Goal: Task Accomplishment & Management: Manage account settings

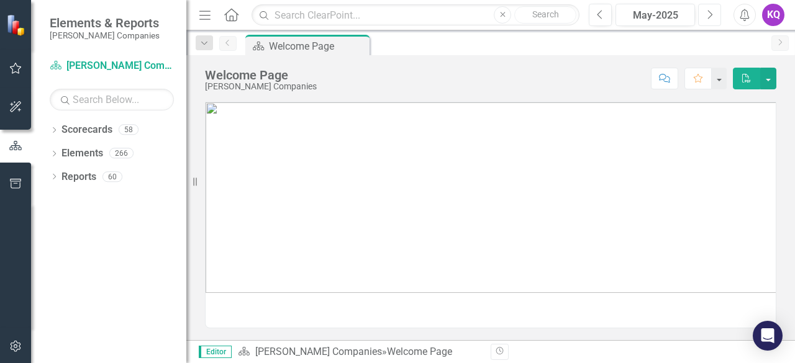
click at [709, 14] on icon "Next" at bounding box center [709, 14] width 7 height 11
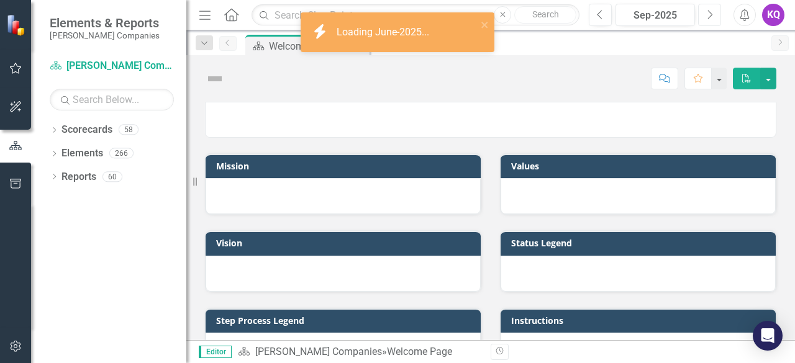
click at [709, 14] on icon "Next" at bounding box center [709, 14] width 7 height 11
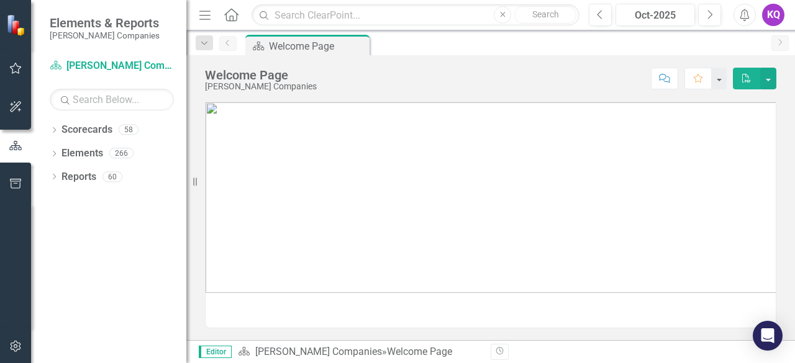
click at [206, 14] on icon "Menu" at bounding box center [205, 14] width 16 height 13
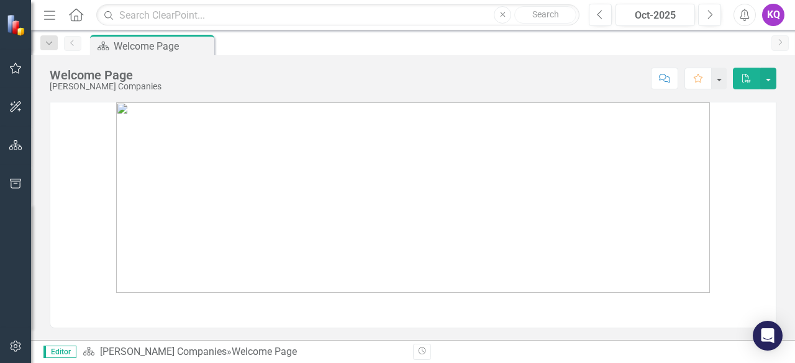
click at [48, 16] on icon "Menu" at bounding box center [50, 14] width 16 height 13
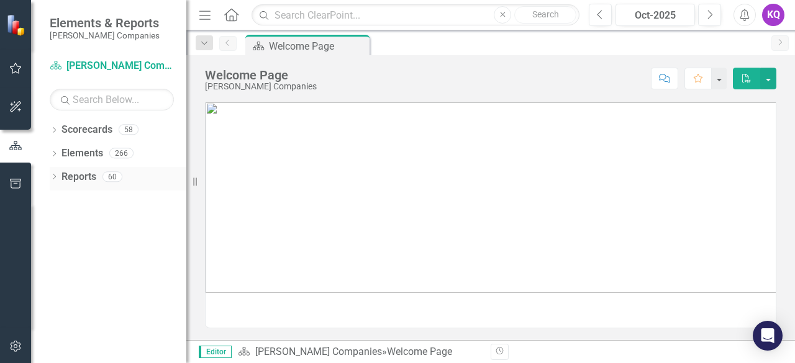
click at [51, 172] on div "Dropdown Reports 60" at bounding box center [118, 179] width 137 height 24
click at [56, 178] on icon "Dropdown" at bounding box center [54, 178] width 9 height 7
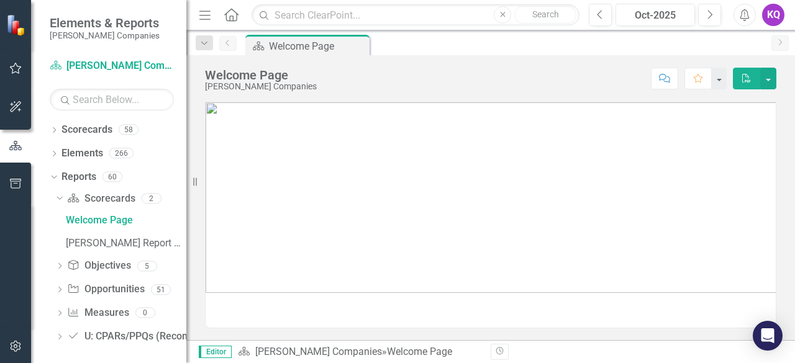
click at [59, 294] on icon "Dropdown" at bounding box center [59, 291] width 9 height 7
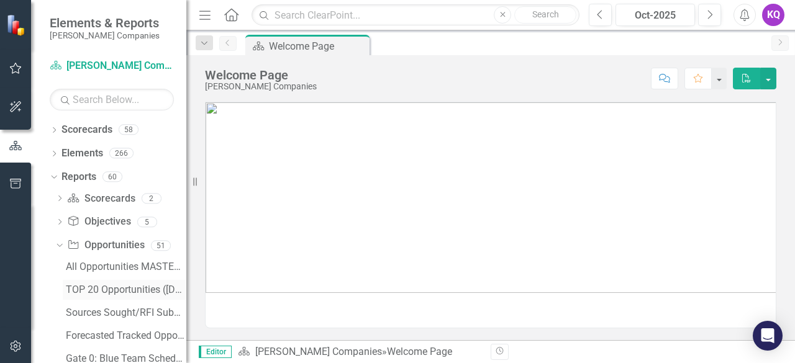
click at [71, 292] on div "TOP 20 Opportunities ([DATE] Process)" at bounding box center [126, 290] width 121 height 11
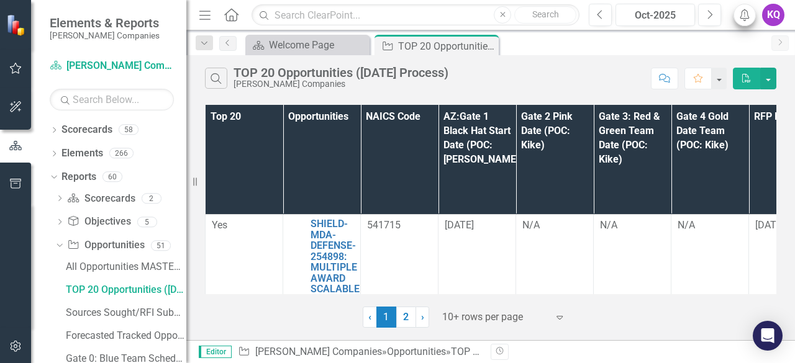
scroll to position [1105, 0]
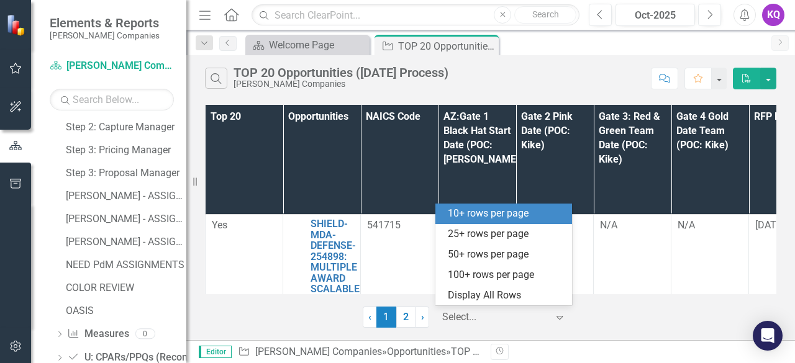
click at [467, 315] on div at bounding box center [495, 317] width 106 height 17
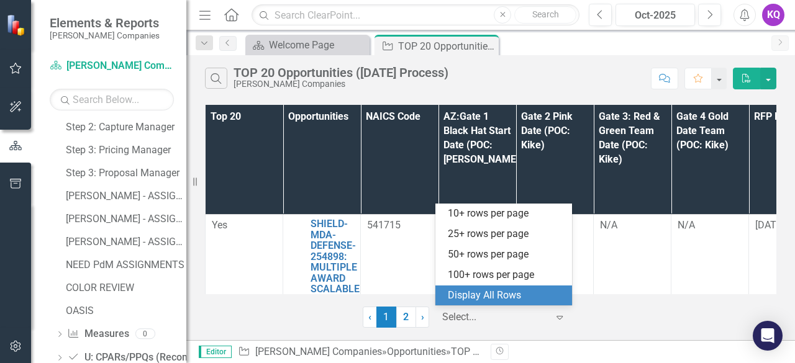
click at [478, 295] on div "Display All Rows" at bounding box center [506, 296] width 117 height 14
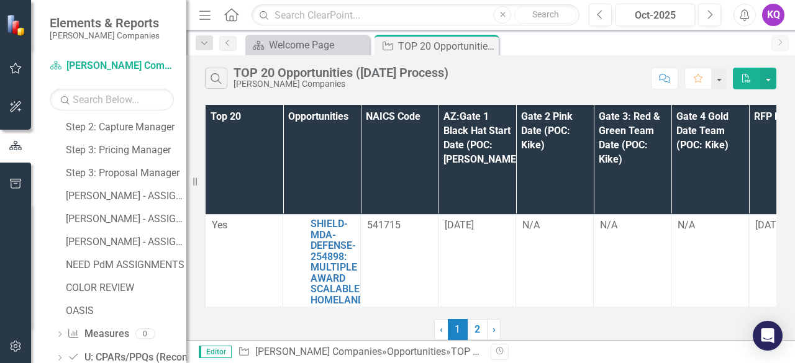
click at [198, 16] on icon "Menu" at bounding box center [205, 14] width 16 height 13
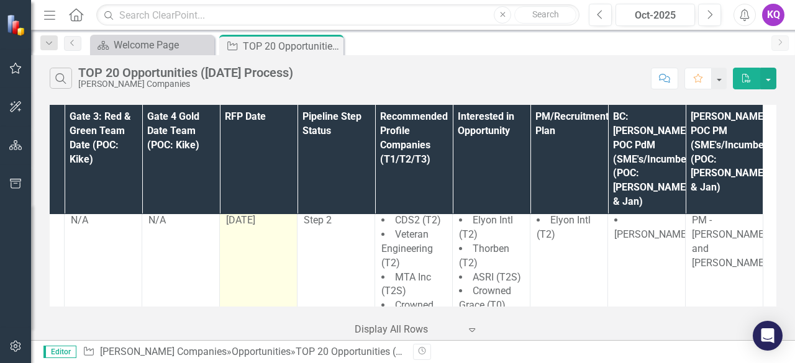
scroll to position [1164, 0]
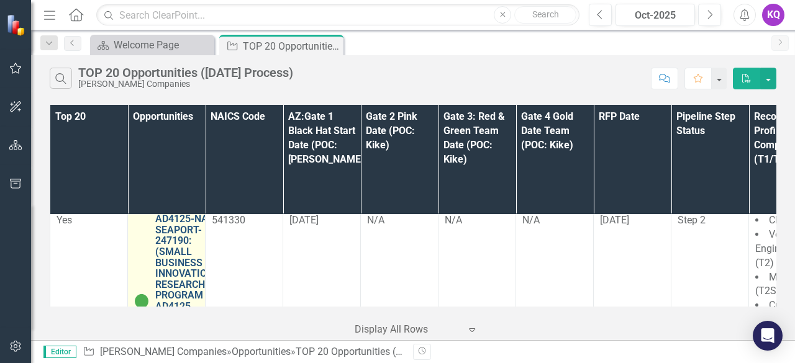
click at [180, 214] on link "AD4125-NASC-SEAPORT-247190: (SMALL BUSINESS INNOVATION RESEARCH PROGRAM AD4125 …" at bounding box center [189, 296] width 69 height 164
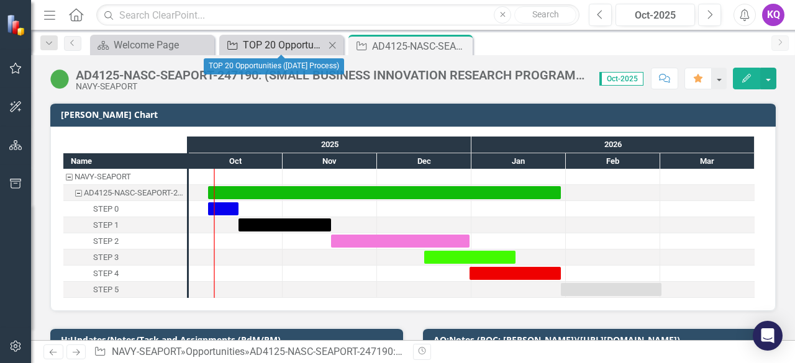
click at [262, 47] on div "TOP 20 Opportunities ([DATE] Process)" at bounding box center [284, 45] width 82 height 16
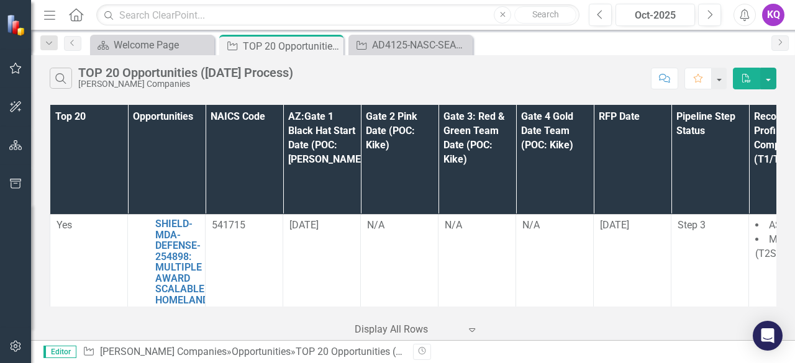
click at [546, 60] on div "Search TOP 20 Opportunities ([DATE] Process) [PERSON_NAME] Companies Comment Fa…" at bounding box center [413, 75] width 764 height 40
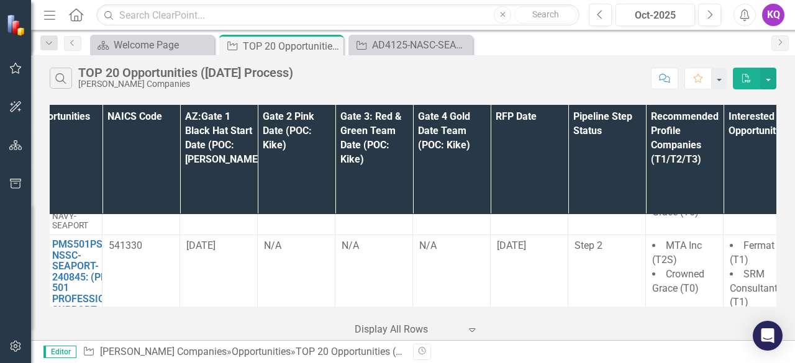
scroll to position [875, 0]
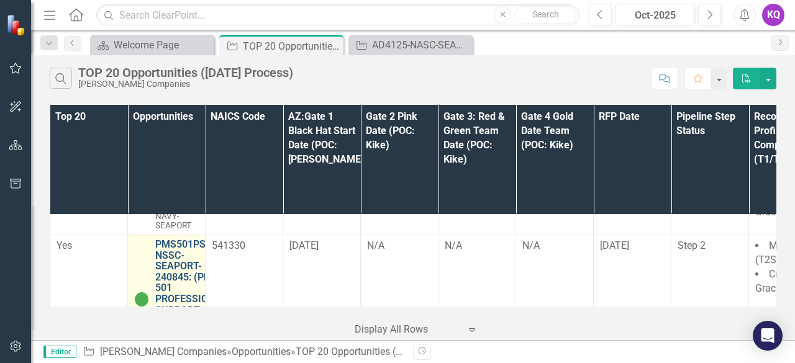
click at [165, 239] on link "PMS501PSS-NSSC-SEAPORT-240845: (PMS 501 PROFESSIONAL SUPPORT SERVICES (SEAPORT …" at bounding box center [191, 293] width 72 height 109
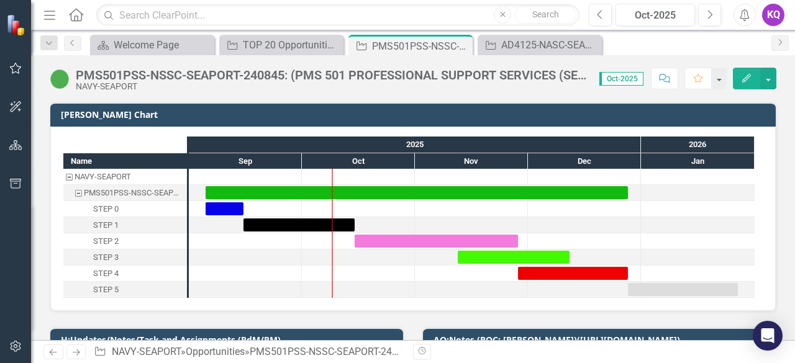
click at [385, 240] on div "Task: Start date: 2025-10-15 End date: 2025-11-28" at bounding box center [436, 241] width 163 height 13
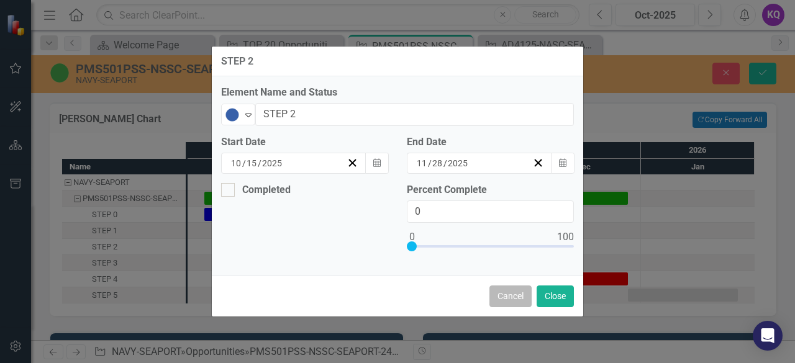
click at [512, 299] on button "Cancel" at bounding box center [510, 297] width 42 height 22
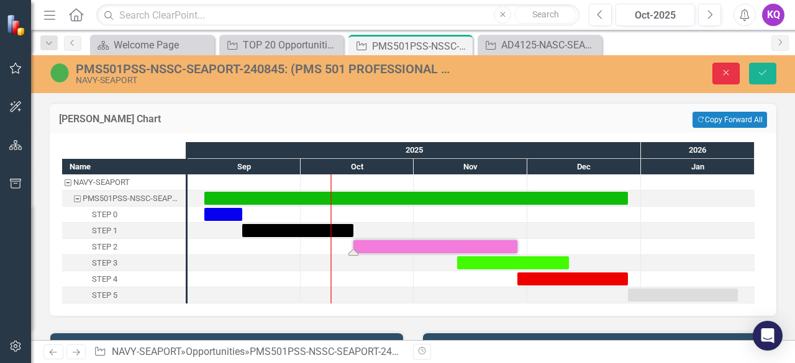
click at [732, 83] on button "Close" at bounding box center [726, 74] width 27 height 22
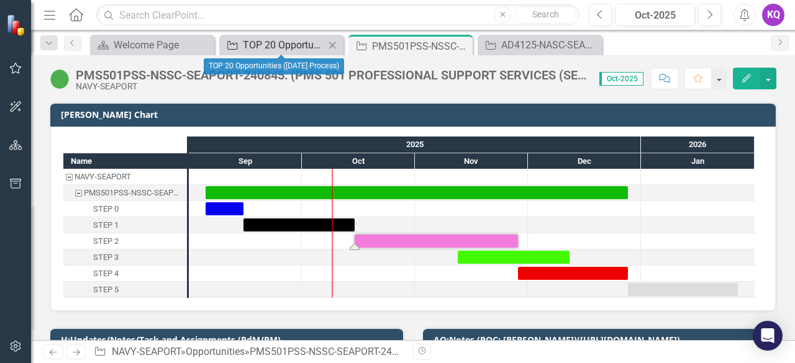
click at [283, 45] on div "TOP 20 Opportunities ([DATE] Process)" at bounding box center [284, 45] width 82 height 16
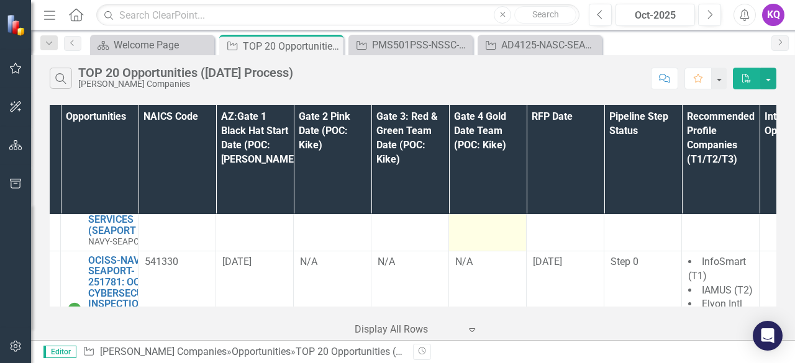
scroll to position [2219, 60]
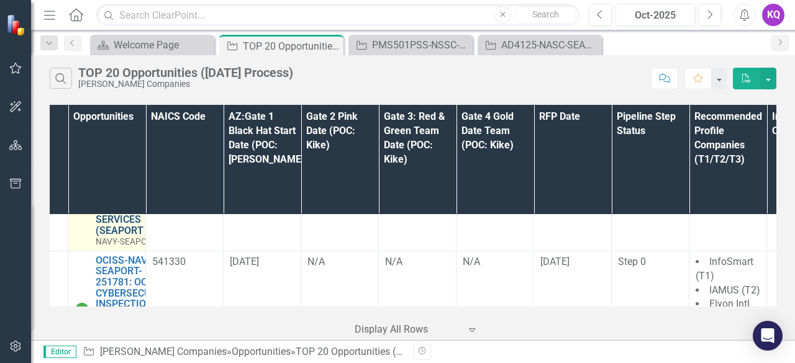
click at [137, 236] on link "ATASS-NAVSUP-SEAPORT-254266: ADMINISTRATIVE TECHNICAL AND ANALYTICAL SUPPORT SE…" at bounding box center [136, 187] width 81 height 98
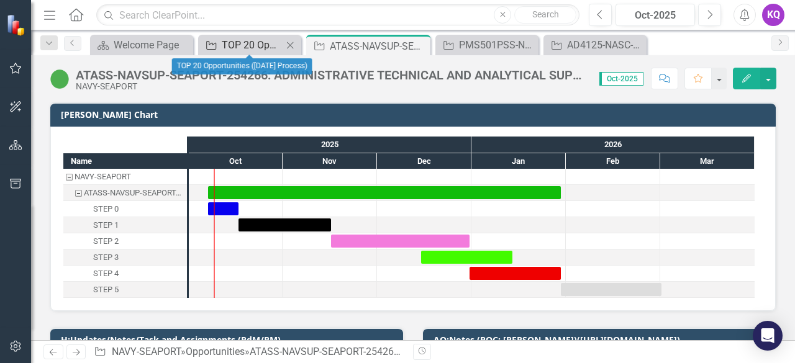
click at [252, 41] on div "TOP 20 Opportunities ([DATE] Process)" at bounding box center [252, 45] width 61 height 16
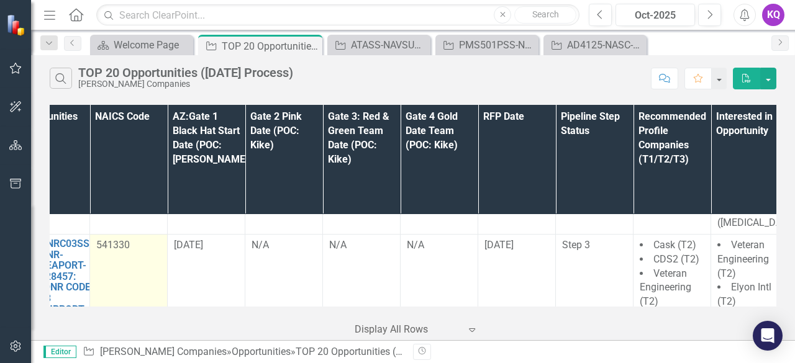
scroll to position [728, 0]
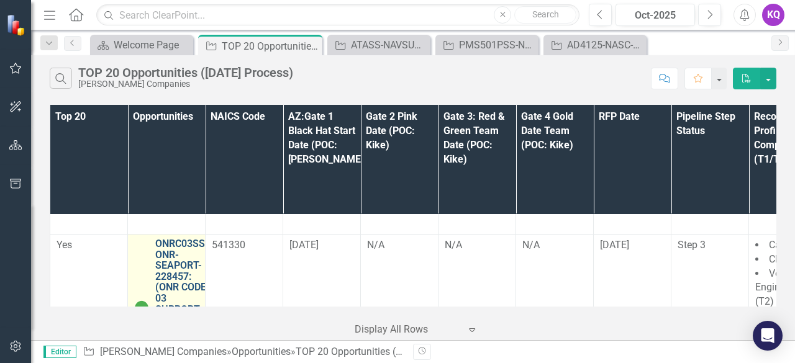
click at [184, 239] on link "ONRC03SS-ONR-SEAPORT-228457: (ONR CODE 03 SUPPORT SERVICES (SEAPORT NXG)) - Jan…" at bounding box center [181, 299] width 53 height 121
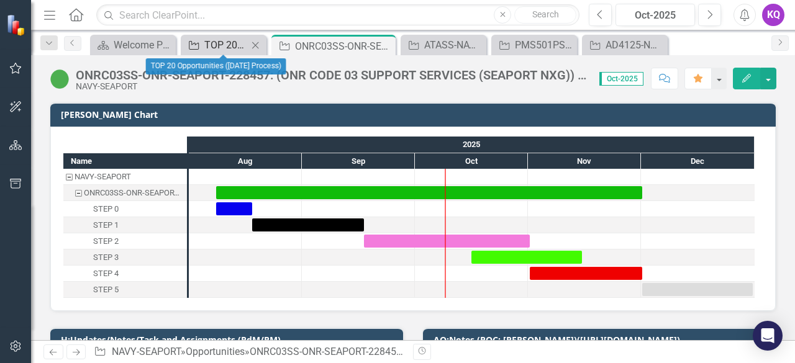
click at [215, 43] on div "TOP 20 Opportunities ([DATE] Process)" at bounding box center [225, 45] width 43 height 16
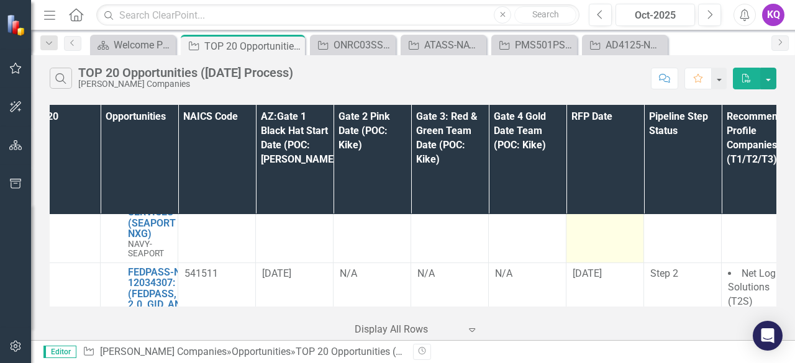
scroll to position [2633, 0]
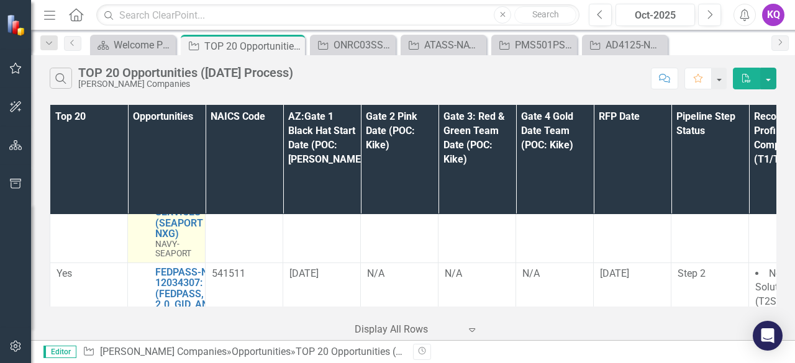
click at [153, 259] on div "PMS460SS-NAVSEA-NAVY-214065: PMS 460 SUPPORT SERVICES (SEAPORT NXG) NAVY-SEAPORT" at bounding box center [166, 200] width 65 height 117
click at [171, 229] on link "PMS460SS-NAVSEA-NAVY-214065: PMS 460 SUPPORT SERVICES (SEAPORT NXG)" at bounding box center [182, 191] width 54 height 98
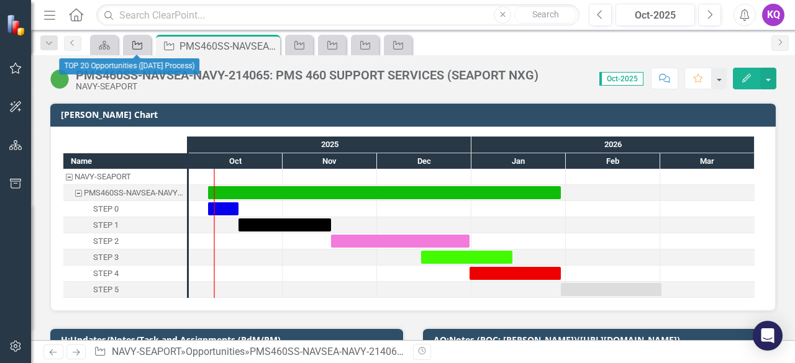
click at [140, 40] on icon "Opportunity" at bounding box center [137, 45] width 12 height 10
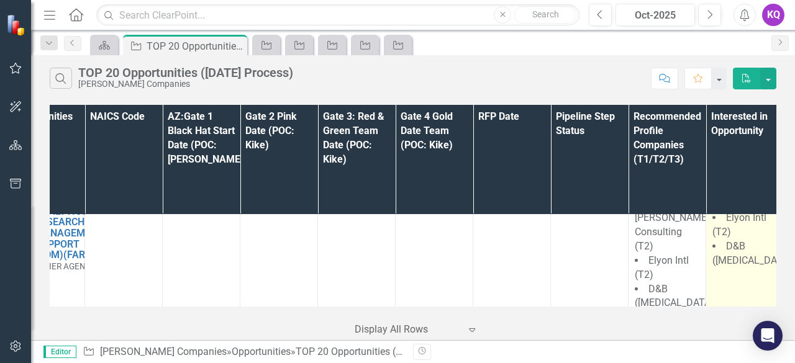
scroll to position [2886, 0]
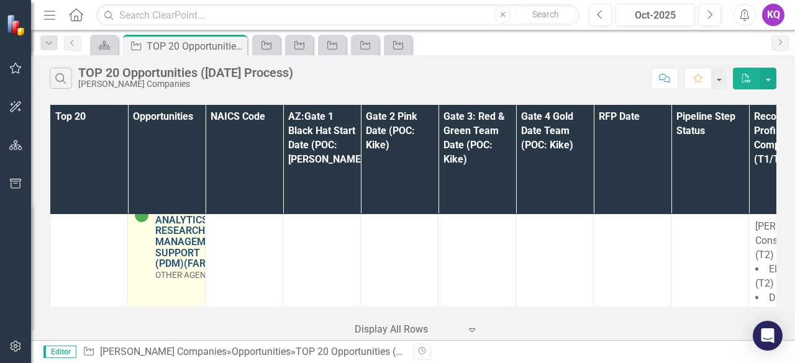
click at [175, 268] on link "PDM-FARM-VA-251207: (PROCUREMENT DECISION MAKERS FACILITATED ANALYTICS RESEARCH…" at bounding box center [192, 209] width 75 height 121
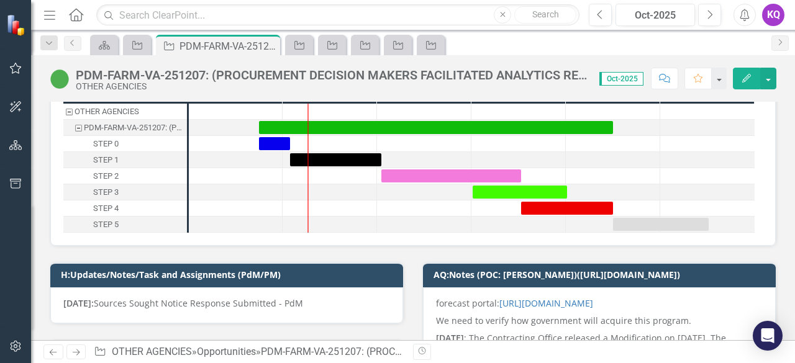
scroll to position [65, 0]
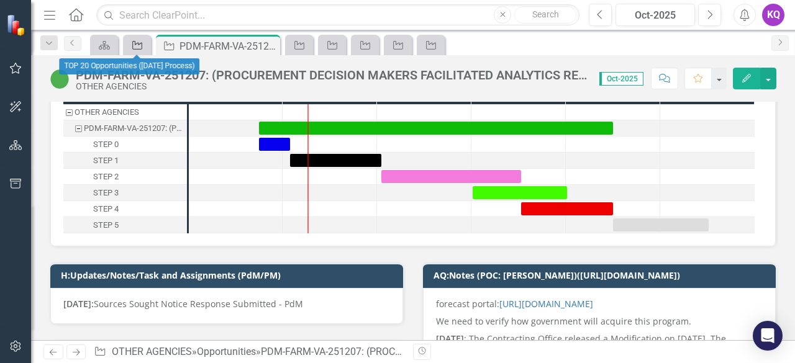
click at [138, 47] on icon "Opportunity" at bounding box center [137, 45] width 12 height 10
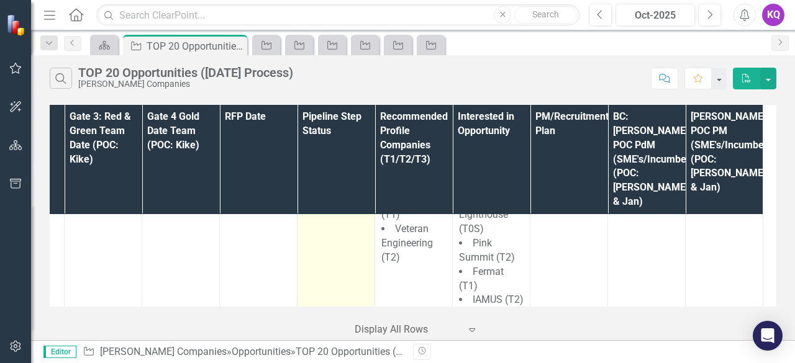
scroll to position [3090, 0]
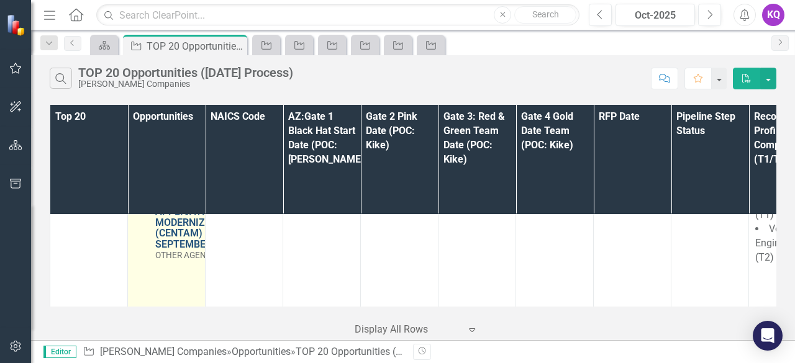
click at [196, 241] on link "CENTAM-USCB-COMMERCE-237323: CENSUS BUREAU TRANSFORMATION APPLICATION MODERNIZA…" at bounding box center [199, 201] width 89 height 98
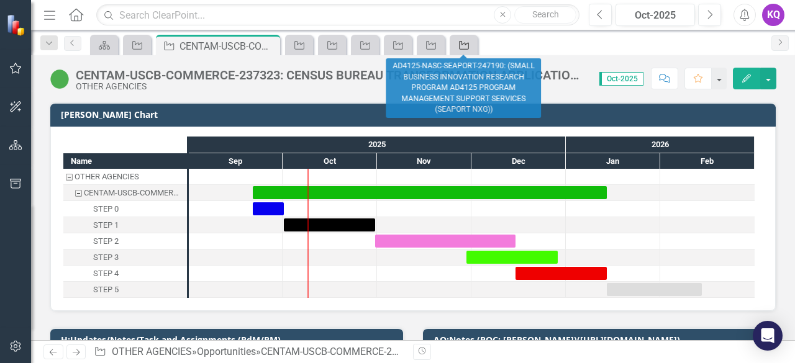
click at [466, 45] on icon "Opportunity" at bounding box center [464, 45] width 12 height 10
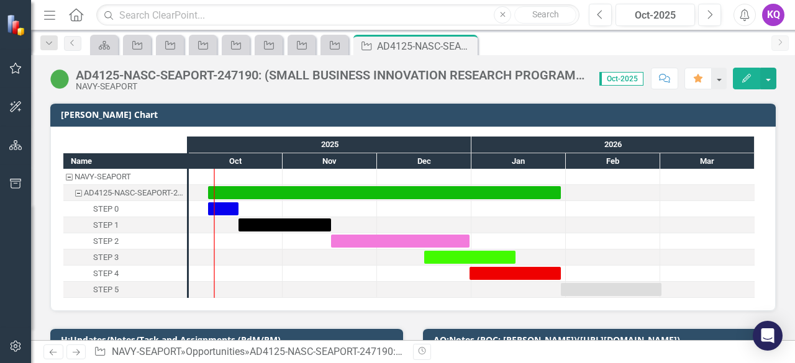
click at [673, 73] on button "Comment" at bounding box center [664, 79] width 27 height 22
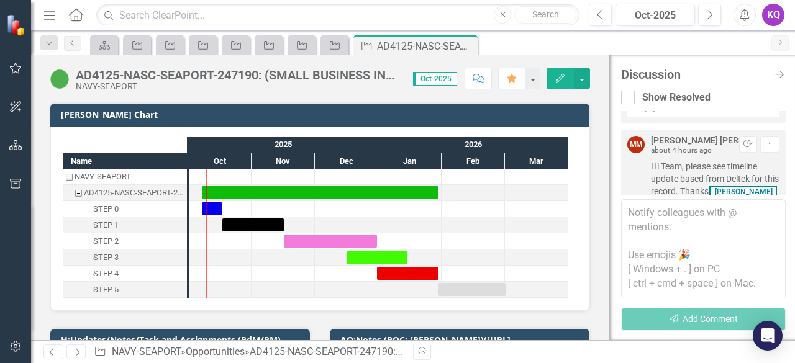
scroll to position [2090, 0]
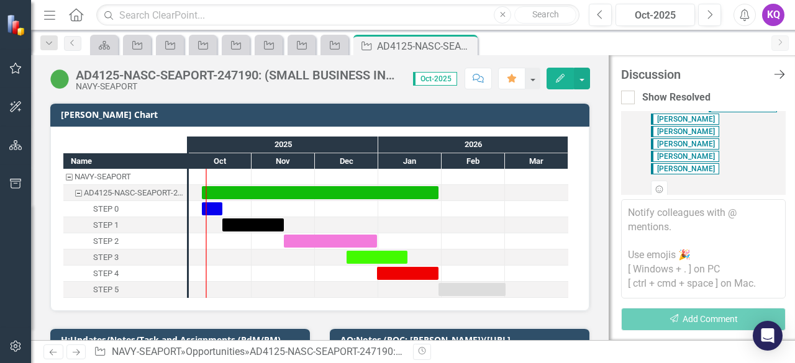
click at [780, 70] on icon at bounding box center [779, 74] width 11 height 9
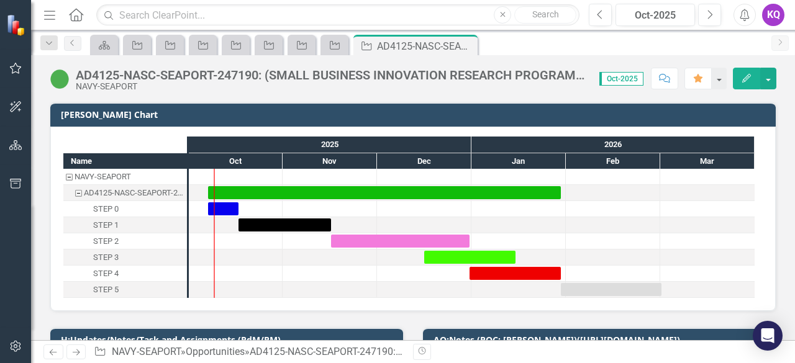
scroll to position [165, 0]
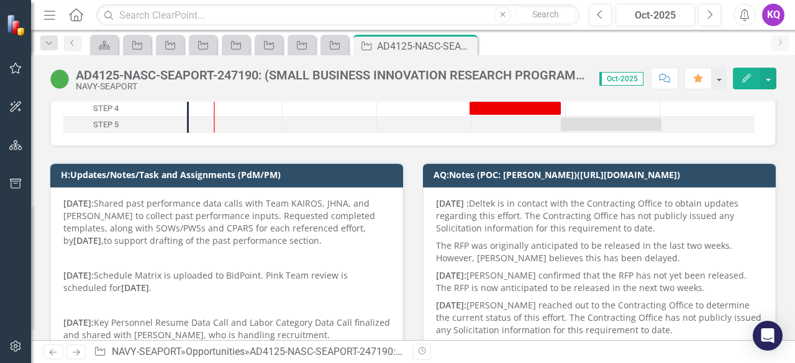
click at [224, 250] on p at bounding box center [226, 258] width 327 height 17
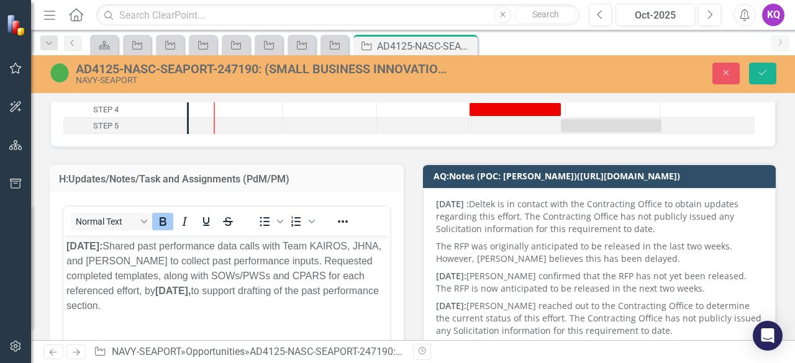
scroll to position [331, 0]
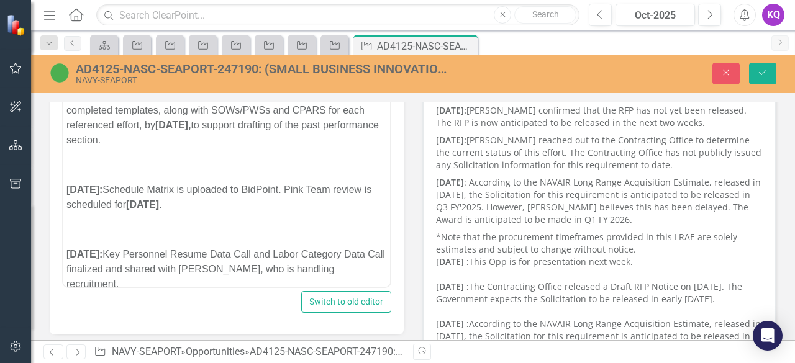
click at [181, 198] on p "[DATE]: Schedule Matrix is uploaded to BidPoint. Pink Team review is scheduled …" at bounding box center [226, 198] width 321 height 30
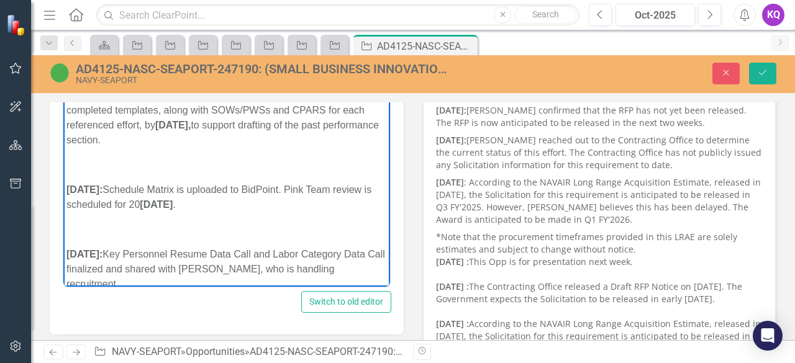
click at [170, 211] on p "[DATE]: Schedule Matrix is uploaded to BidPoint. Pink Team review is scheduled …" at bounding box center [226, 198] width 321 height 30
click at [171, 211] on p "[DATE]: Schedule Matrix is uploaded to BidPoint. Pink Team review is scheduled …" at bounding box center [226, 198] width 321 height 30
click at [763, 77] on icon "Save" at bounding box center [762, 72] width 11 height 9
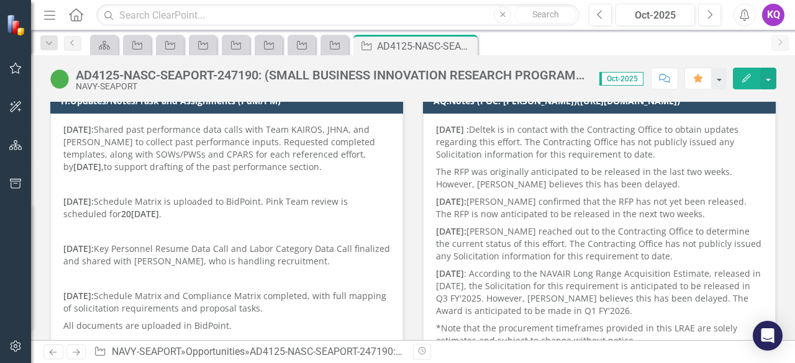
scroll to position [0, 0]
